Goal: Task Accomplishment & Management: Manage account settings

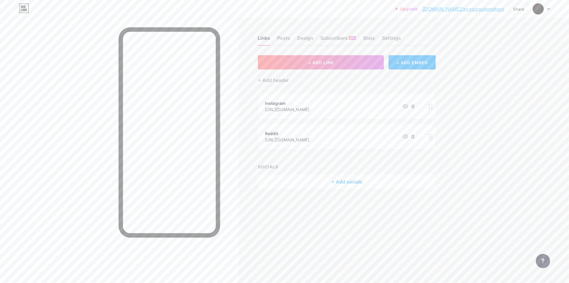
click at [308, 106] on div "[URL][DOMAIN_NAME]" at bounding box center [287, 109] width 44 height 6
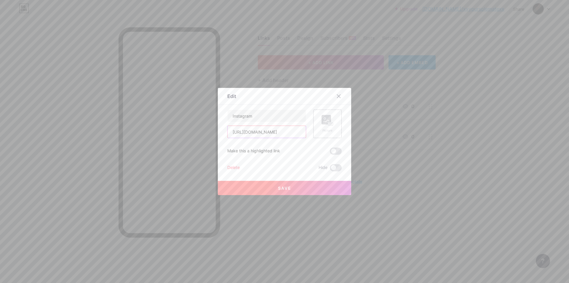
click at [293, 133] on input "[URL][DOMAIN_NAME]" at bounding box center [267, 132] width 78 height 12
type input "[URL][DOMAIN_NAME]"
click at [285, 186] on span "Save" at bounding box center [284, 187] width 13 height 5
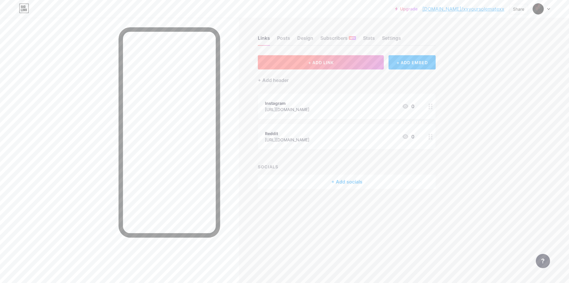
click at [339, 63] on button "+ ADD LINK" at bounding box center [321, 62] width 126 height 14
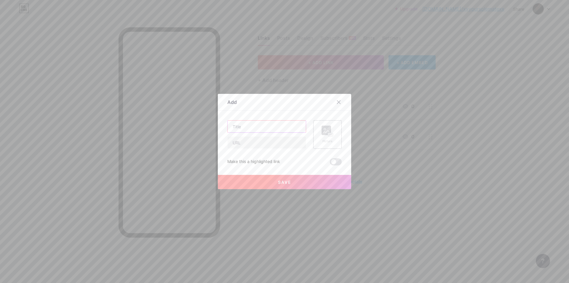
click at [269, 127] on input "text" at bounding box center [267, 126] width 78 height 12
click at [242, 130] on input "CashApp" at bounding box center [267, 126] width 78 height 12
click at [241, 126] on input "CashApp" at bounding box center [267, 126] width 78 height 12
type input "Cash App"
click at [246, 141] on input "text" at bounding box center [267, 142] width 78 height 12
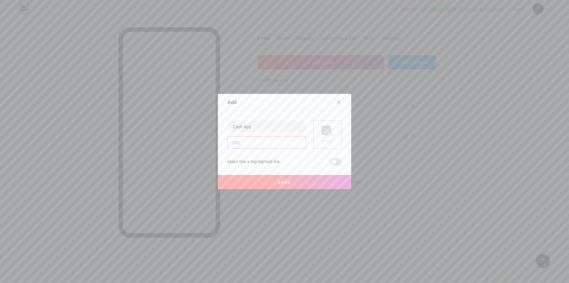
paste input "[URL][DOMAIN_NAME]"
type input "[URL][DOMAIN_NAME]"
click at [273, 183] on button "Save" at bounding box center [284, 182] width 133 height 14
